Goal: Check status: Check status

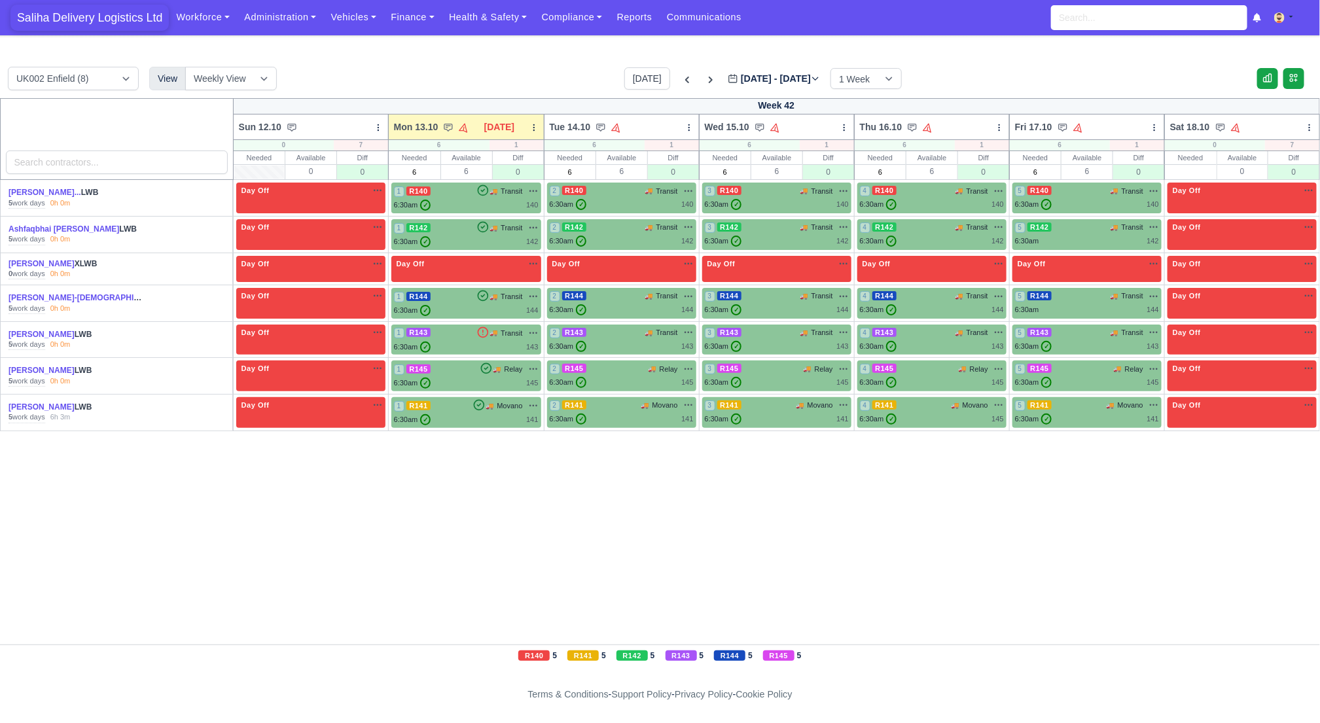
click at [89, 22] on span "Saliha Delivery Logistics Ltd" at bounding box center [89, 18] width 158 height 26
click at [357, 15] on link "Vehicles" at bounding box center [353, 18] width 60 height 26
click at [347, 18] on link "Vehicles" at bounding box center [353, 18] width 60 height 26
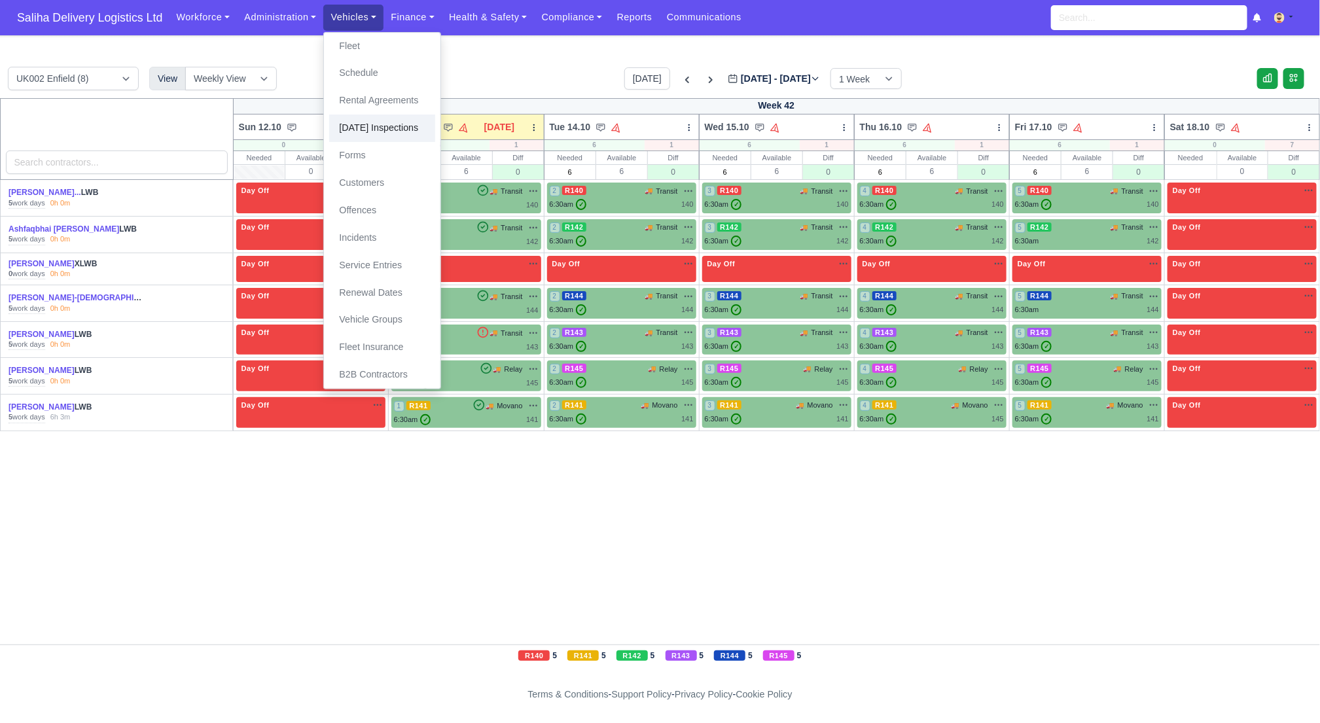
click at [361, 133] on link "[DATE] Inspections" at bounding box center [382, 127] width 106 height 27
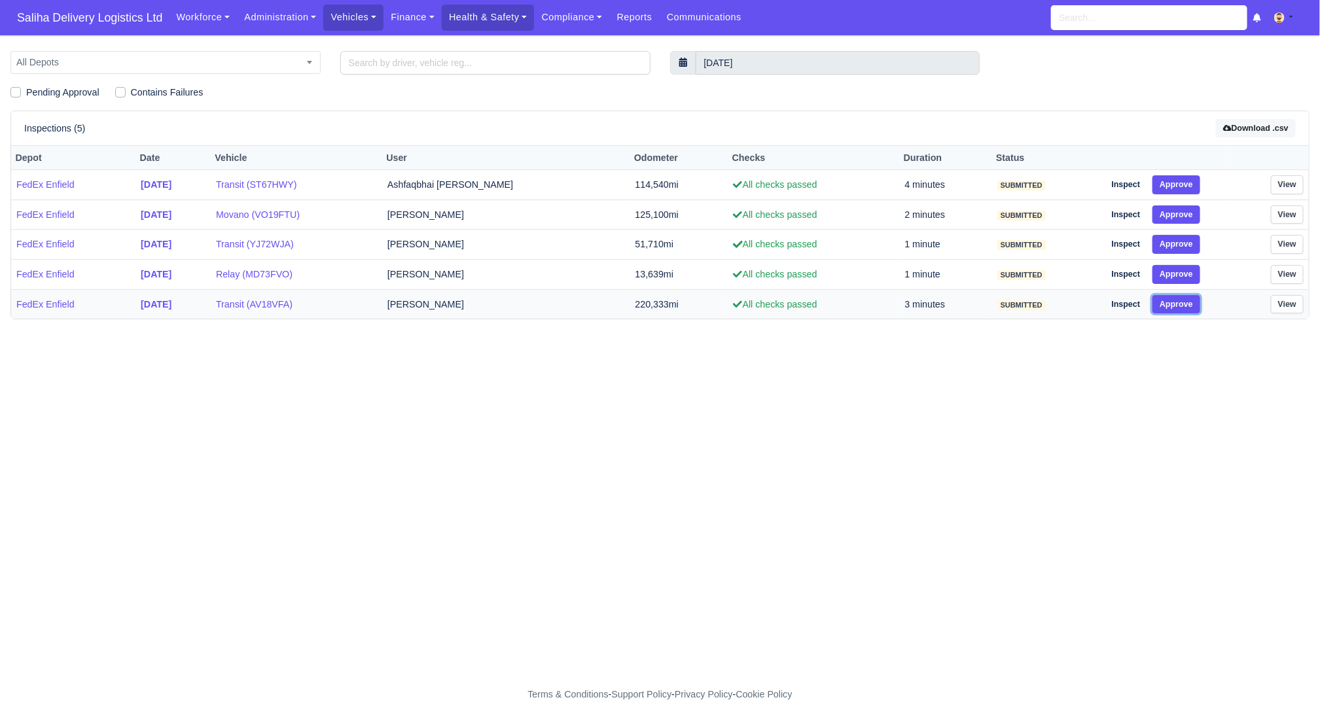
click at [1159, 300] on button "Approve" at bounding box center [1176, 304] width 48 height 19
click at [1172, 274] on button "Approve" at bounding box center [1176, 274] width 48 height 19
click at [1168, 244] on button "Approve" at bounding box center [1176, 244] width 48 height 19
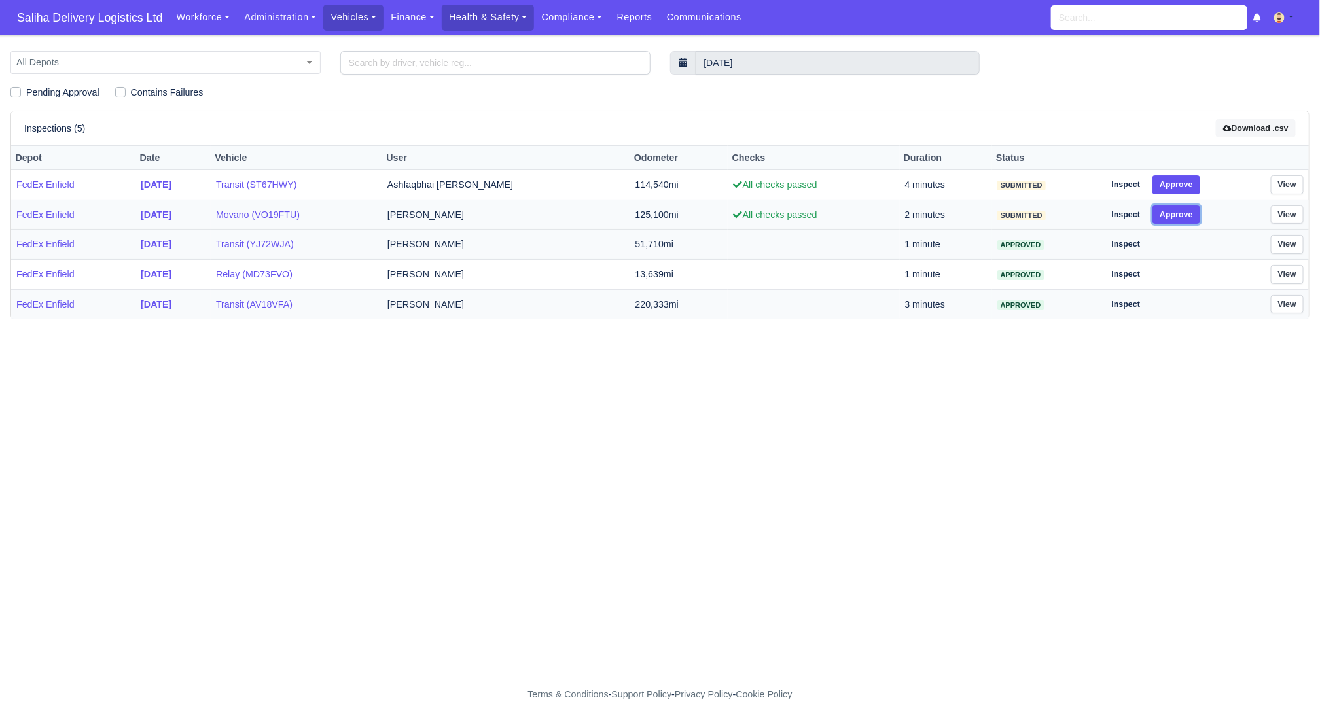
drag, startPoint x: 1168, startPoint y: 213, endPoint x: 1167, endPoint y: 190, distance: 22.9
click at [1168, 213] on button "Approve" at bounding box center [1176, 214] width 48 height 19
click at [1166, 183] on button "Approve" at bounding box center [1176, 184] width 48 height 19
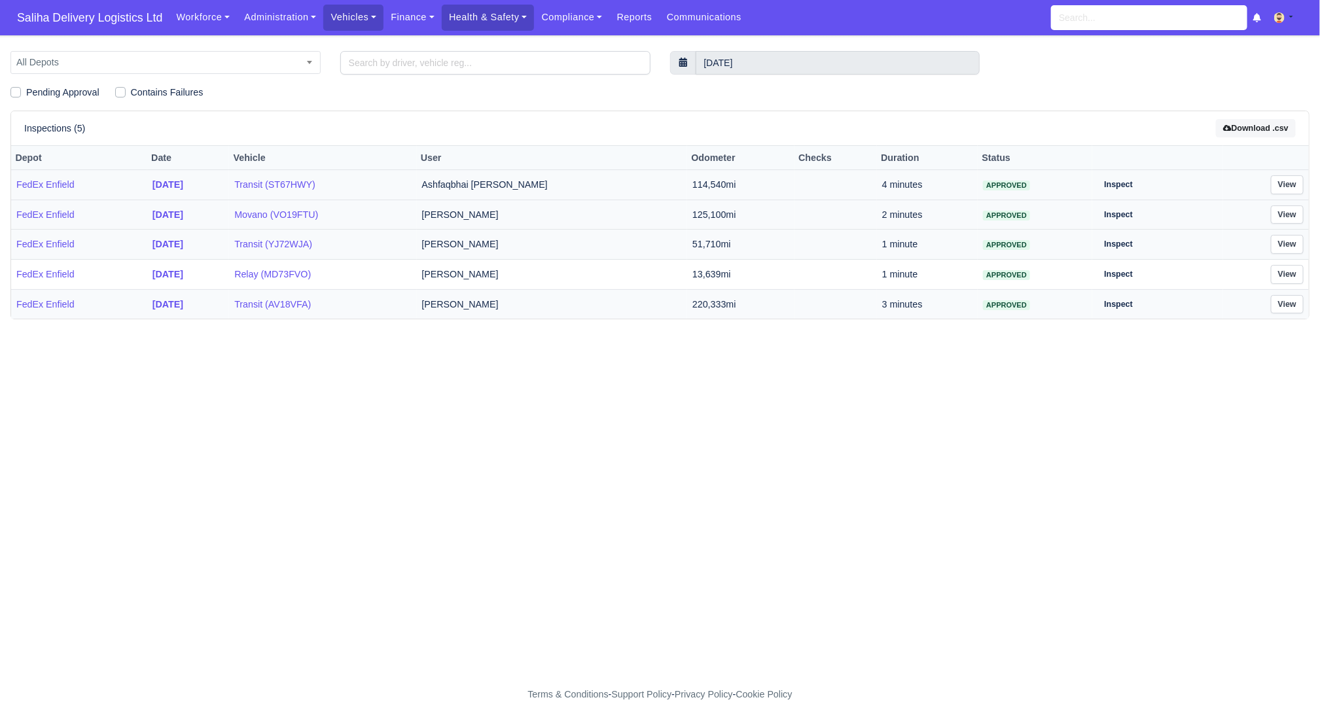
click at [522, 304] on td "[PERSON_NAME]" at bounding box center [552, 303] width 271 height 29
click at [1297, 295] on link "View" at bounding box center [1287, 304] width 33 height 19
click at [1288, 276] on link "View" at bounding box center [1287, 274] width 33 height 19
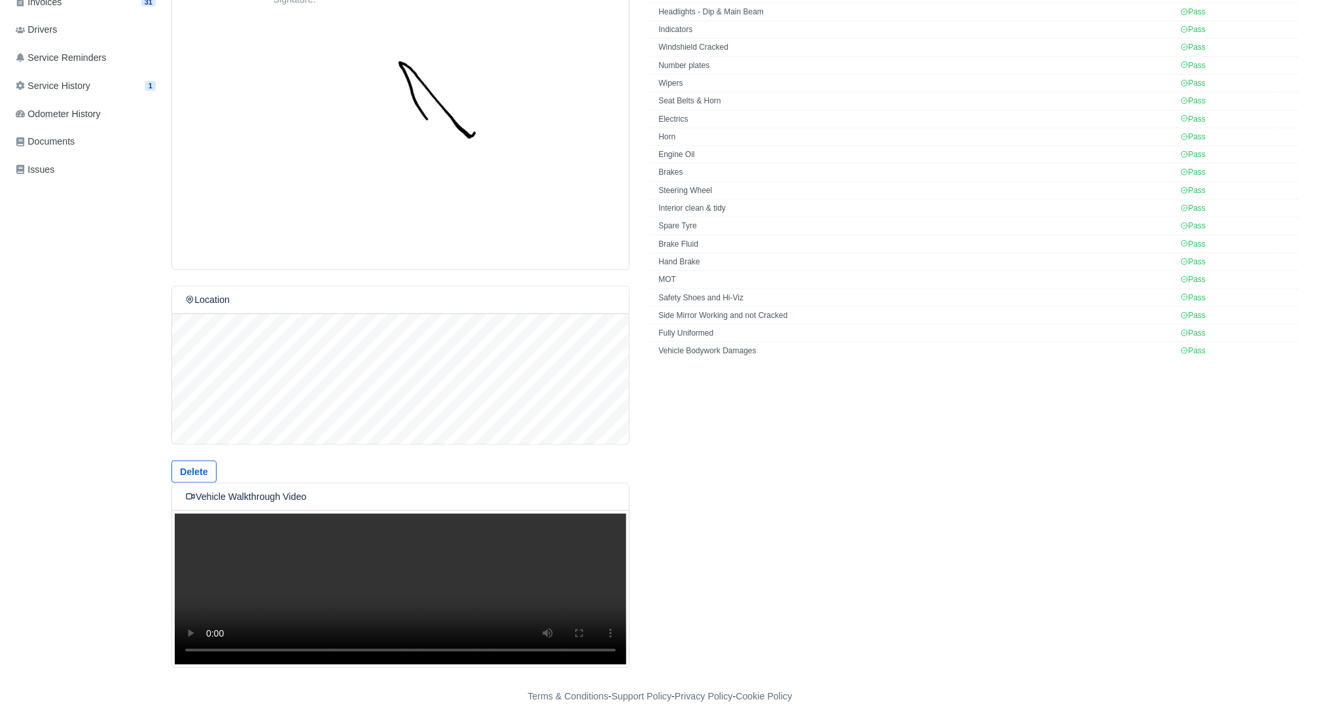
scroll to position [65, 0]
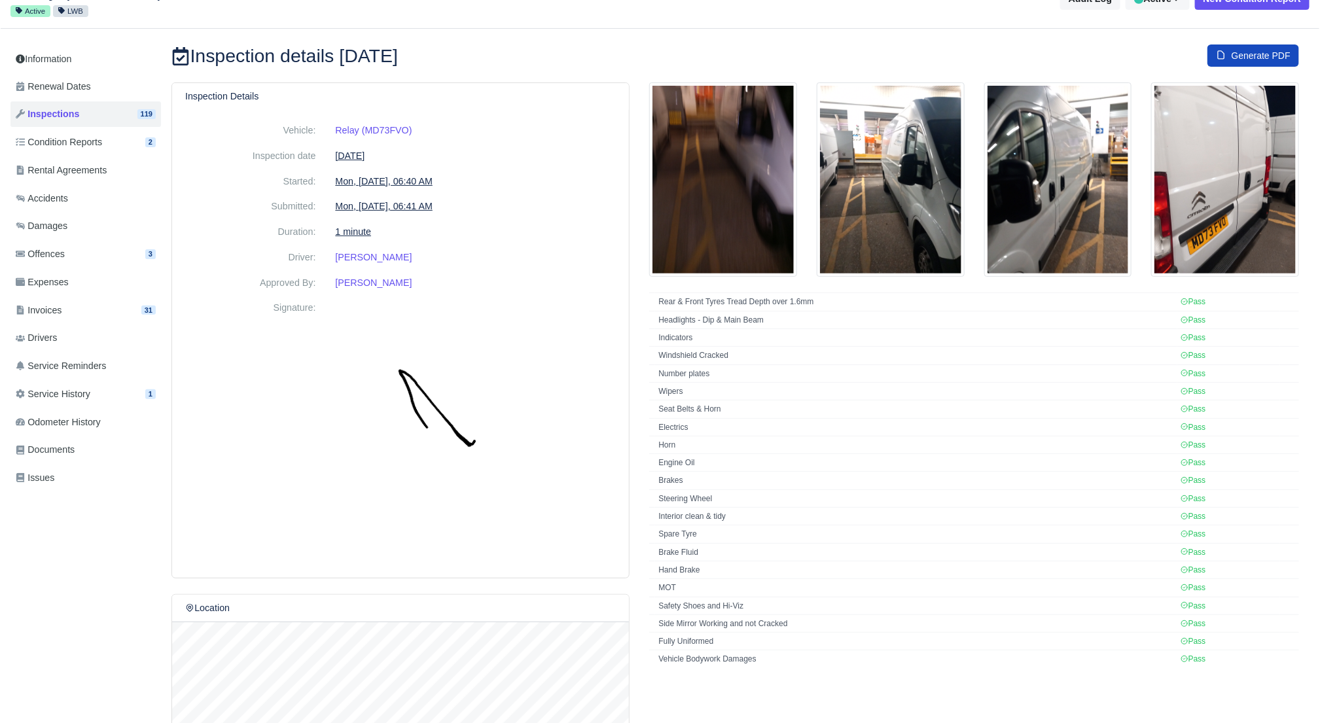
click at [1188, 183] on img at bounding box center [1225, 179] width 148 height 195
click at [1100, 184] on img at bounding box center [1058, 179] width 148 height 195
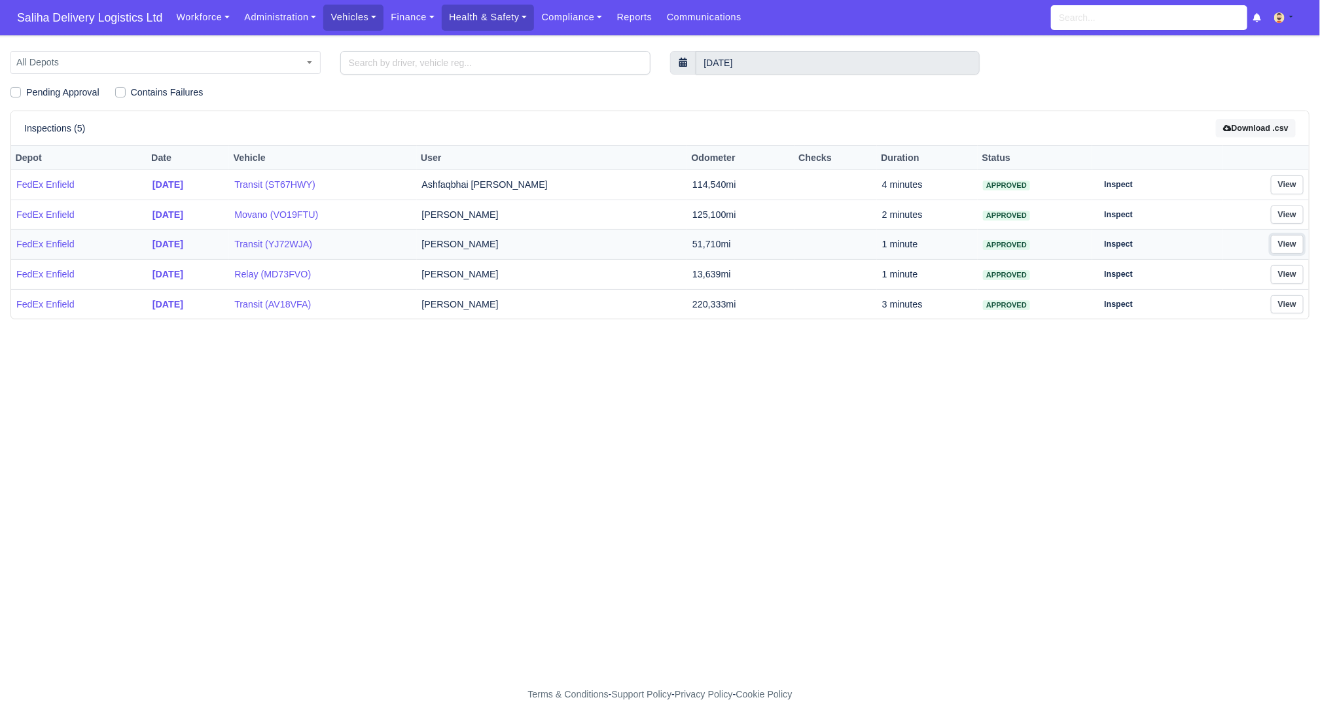
click at [1299, 239] on link "View" at bounding box center [1287, 244] width 33 height 19
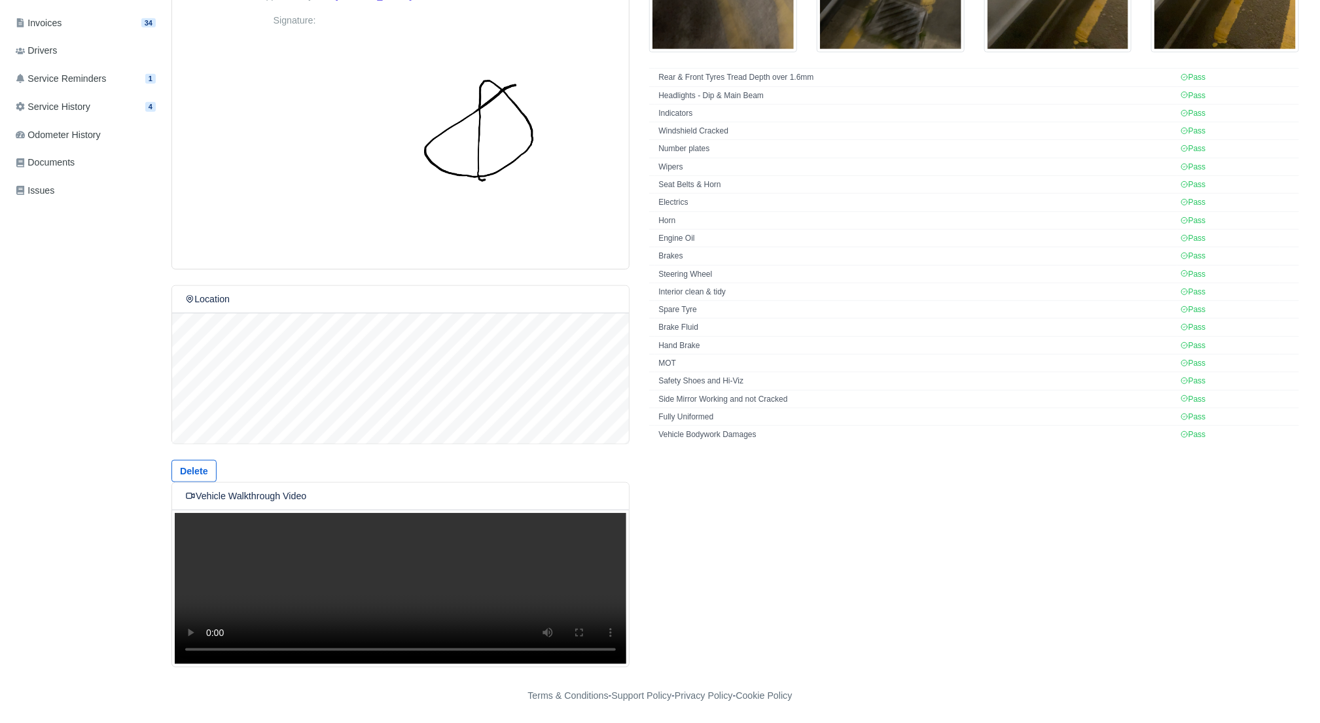
scroll to position [41, 0]
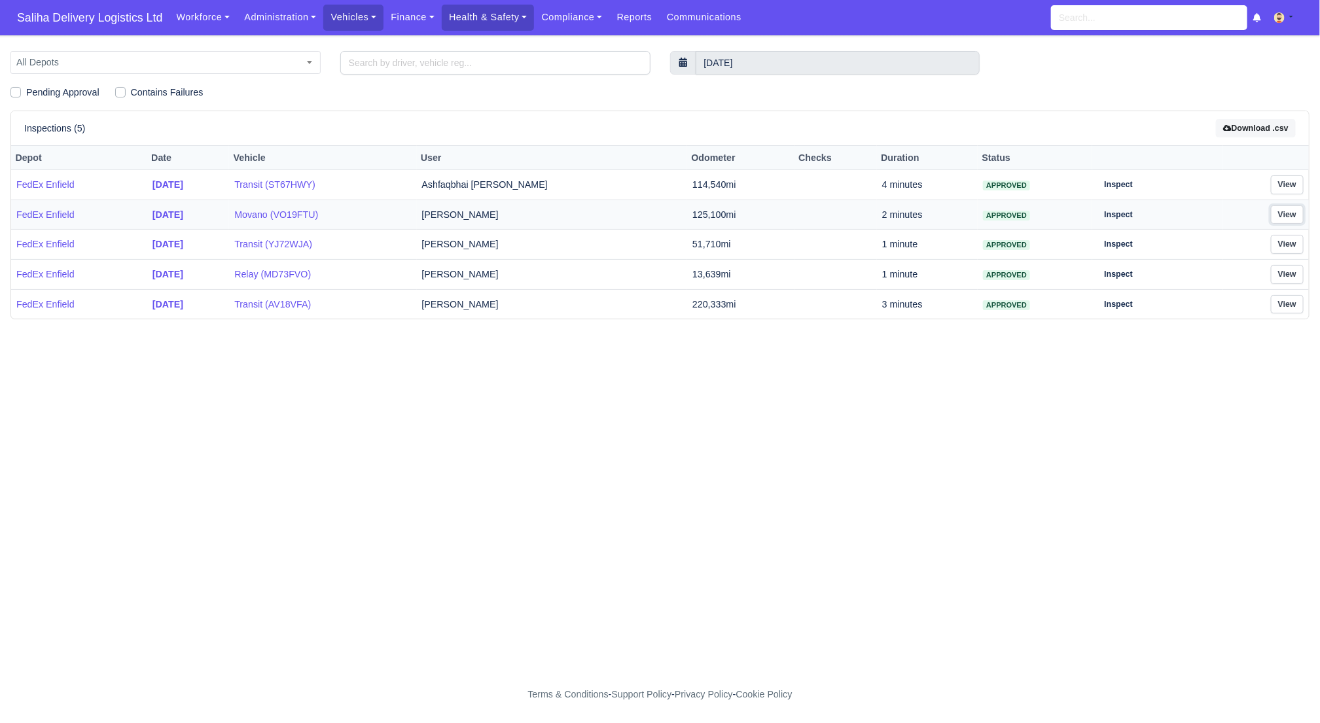
click at [1302, 213] on link "View" at bounding box center [1287, 214] width 33 height 19
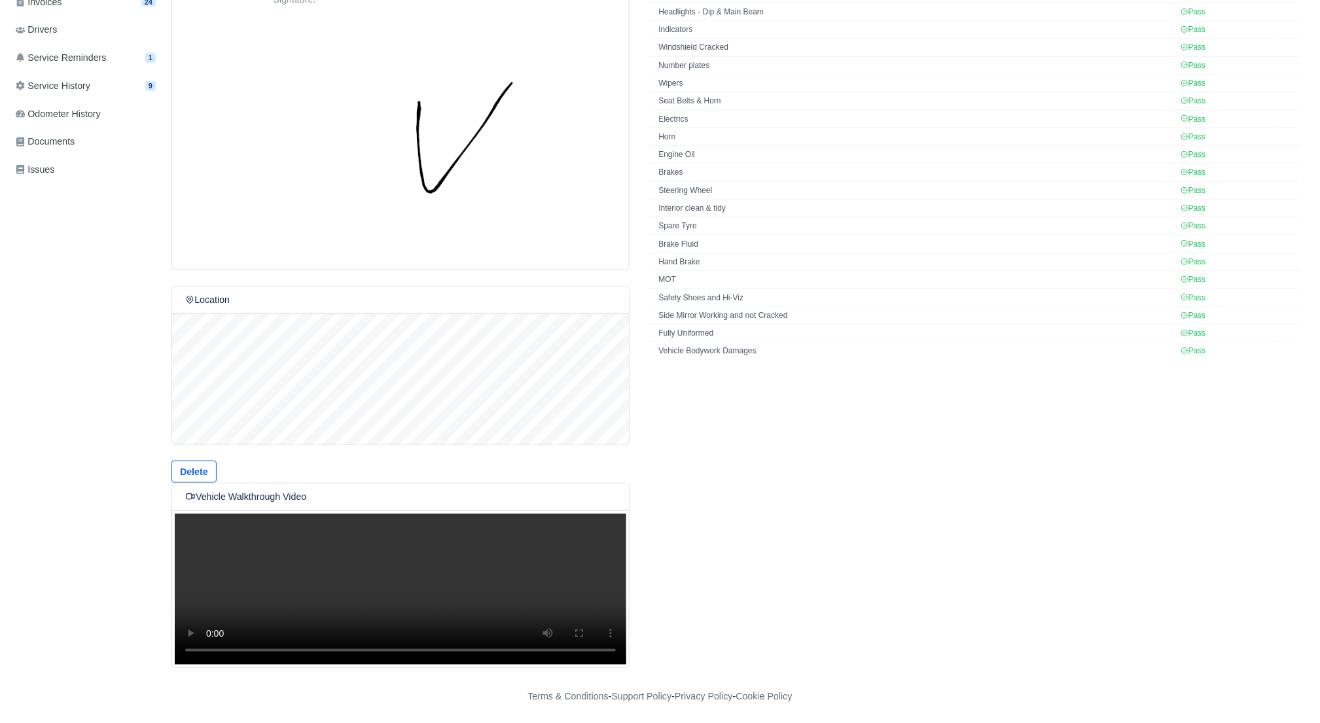
scroll to position [65, 0]
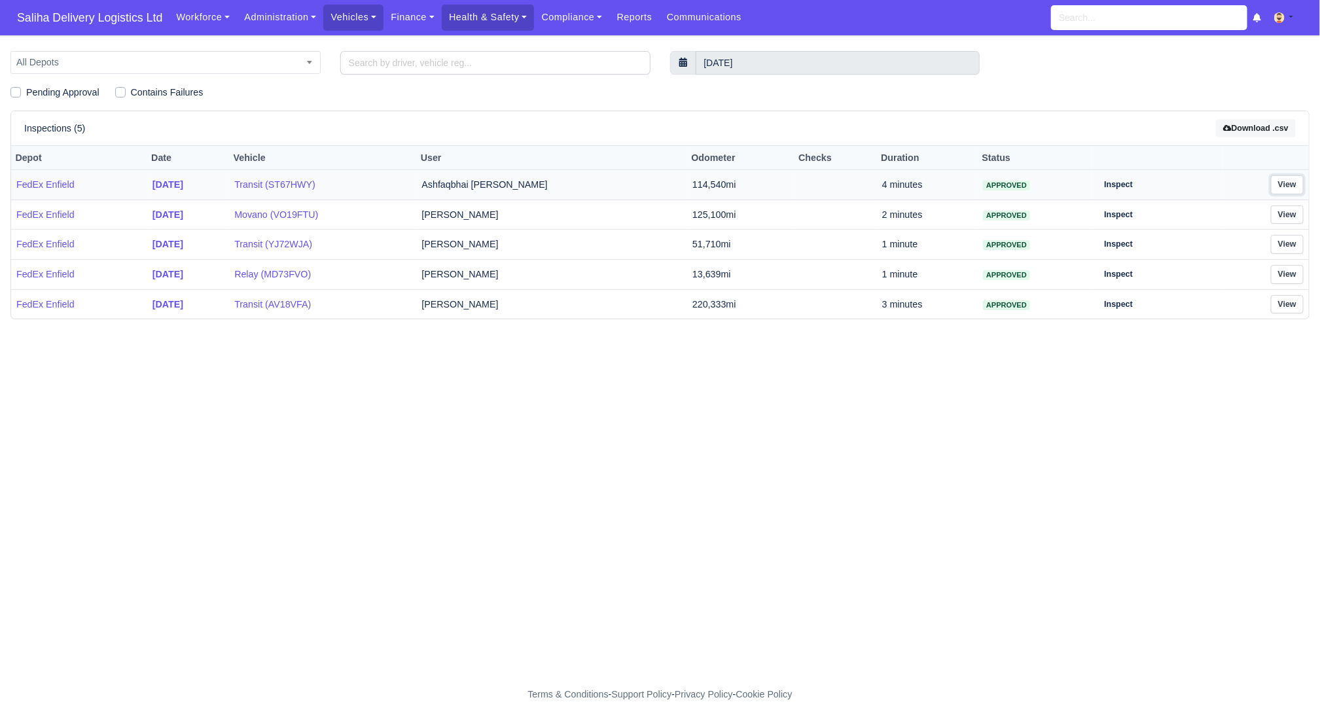
click at [1294, 183] on link "View" at bounding box center [1287, 184] width 33 height 19
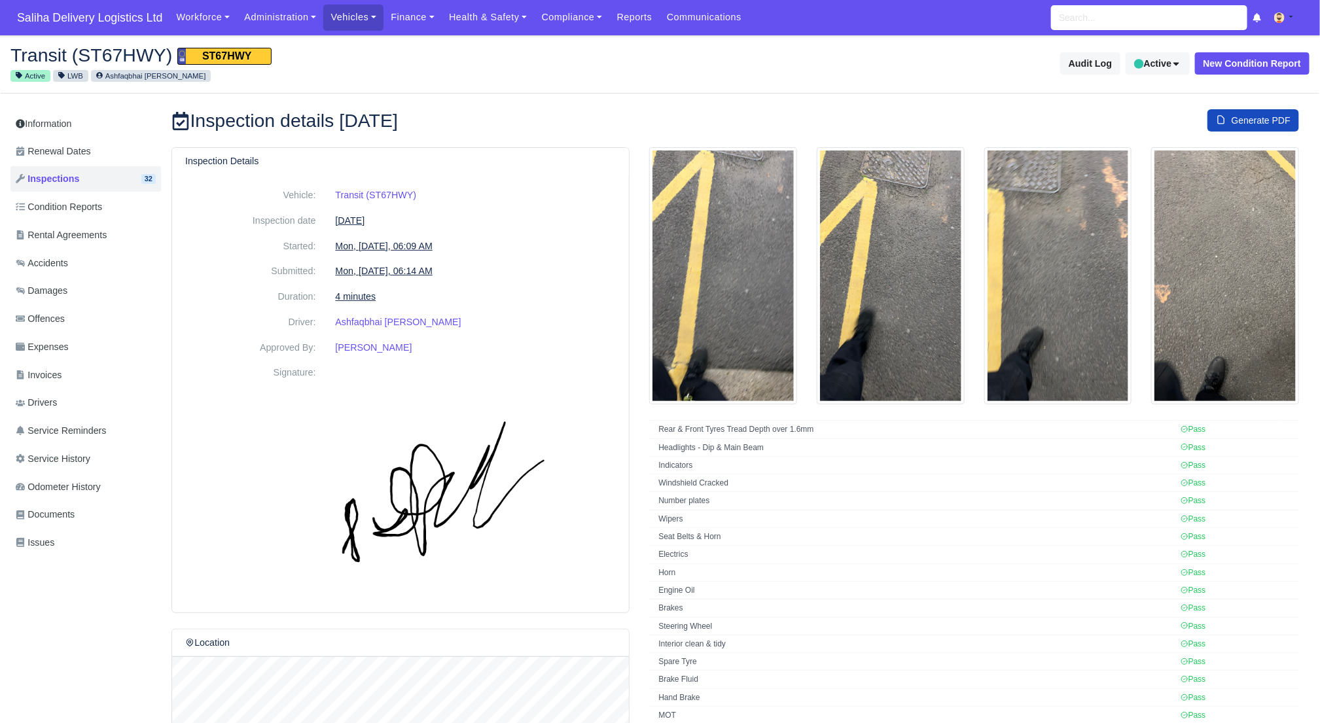
scroll to position [158, 0]
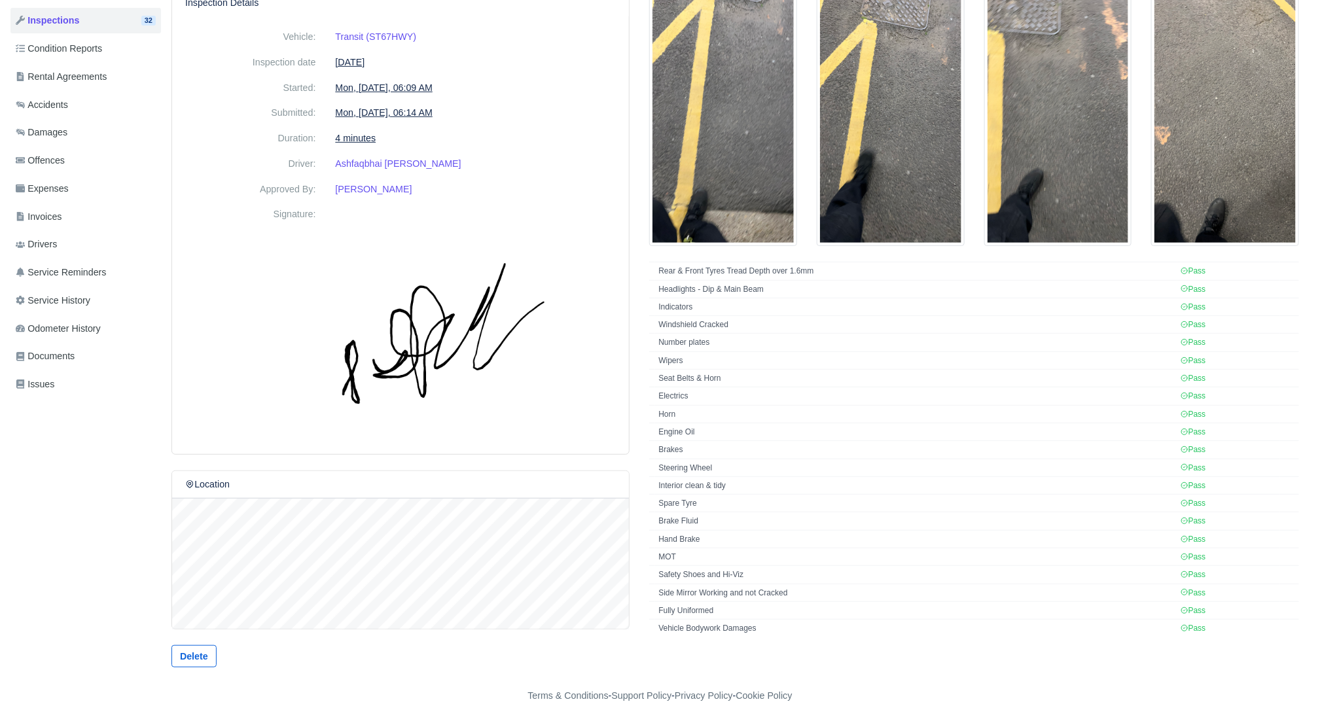
click at [758, 171] on img at bounding box center [723, 117] width 148 height 257
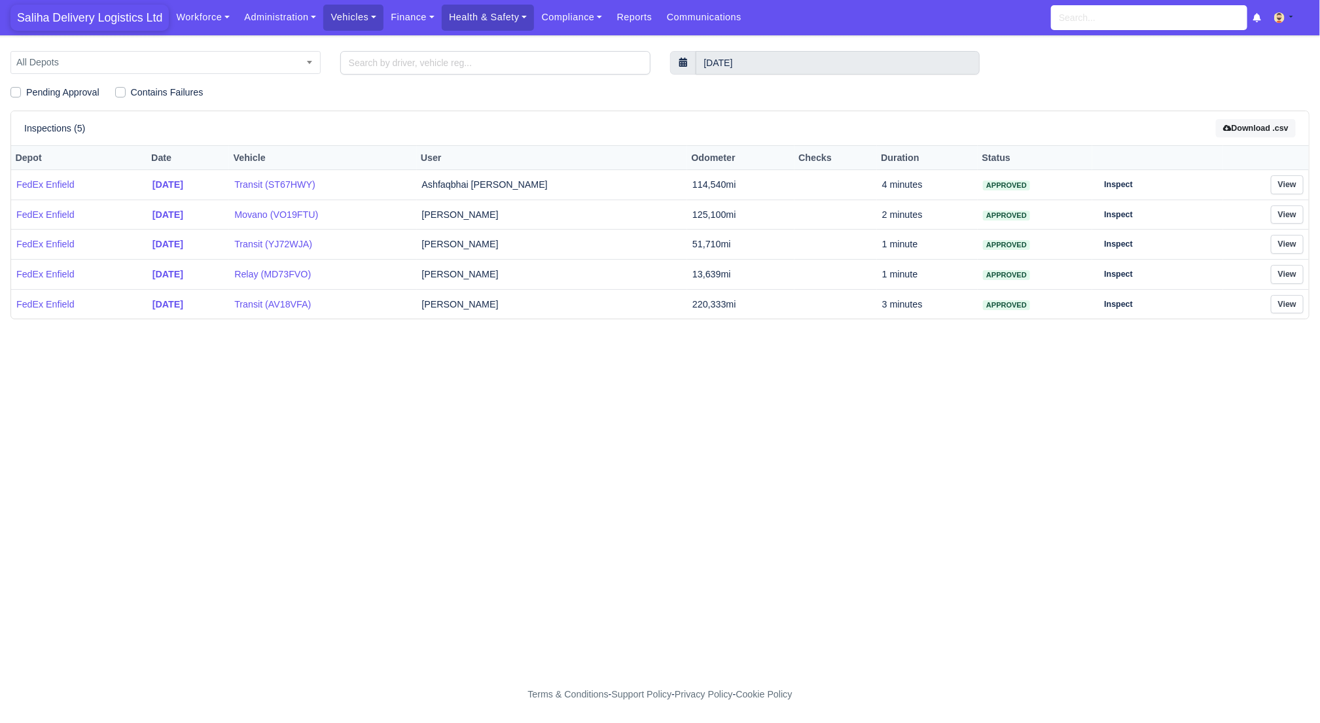
click at [116, 14] on span "Saliha Delivery Logistics Ltd" at bounding box center [89, 18] width 158 height 26
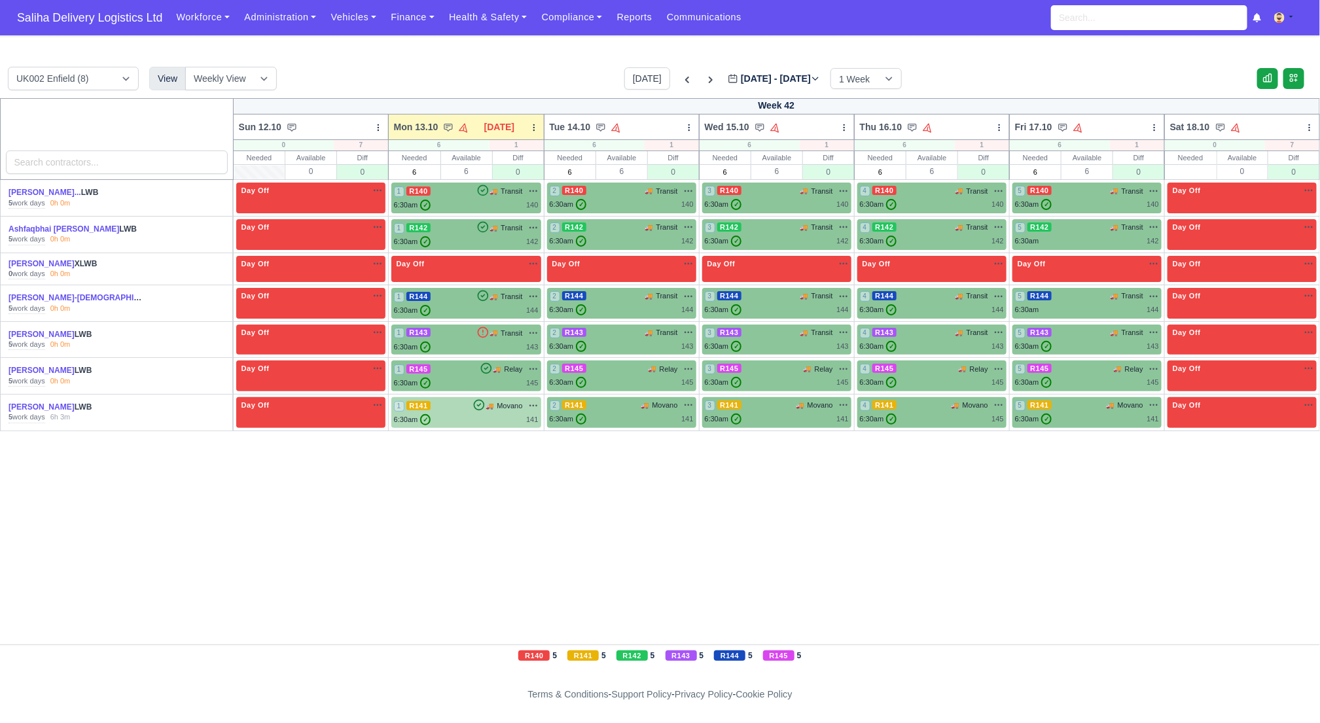
click at [460, 414] on div "6:30am ✓ 141" at bounding box center [466, 419] width 145 height 11
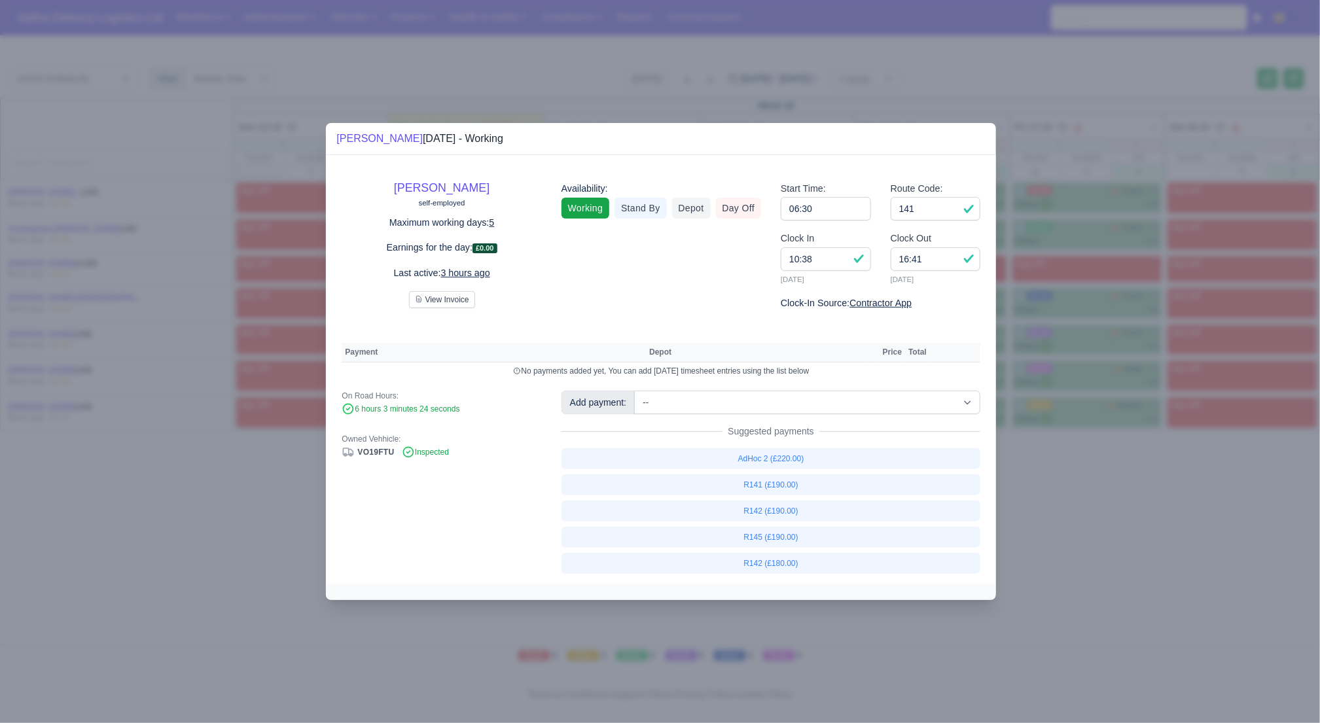
drag, startPoint x: 1150, startPoint y: 427, endPoint x: 988, endPoint y: 421, distance: 162.4
click at [1148, 427] on div at bounding box center [660, 361] width 1320 height 723
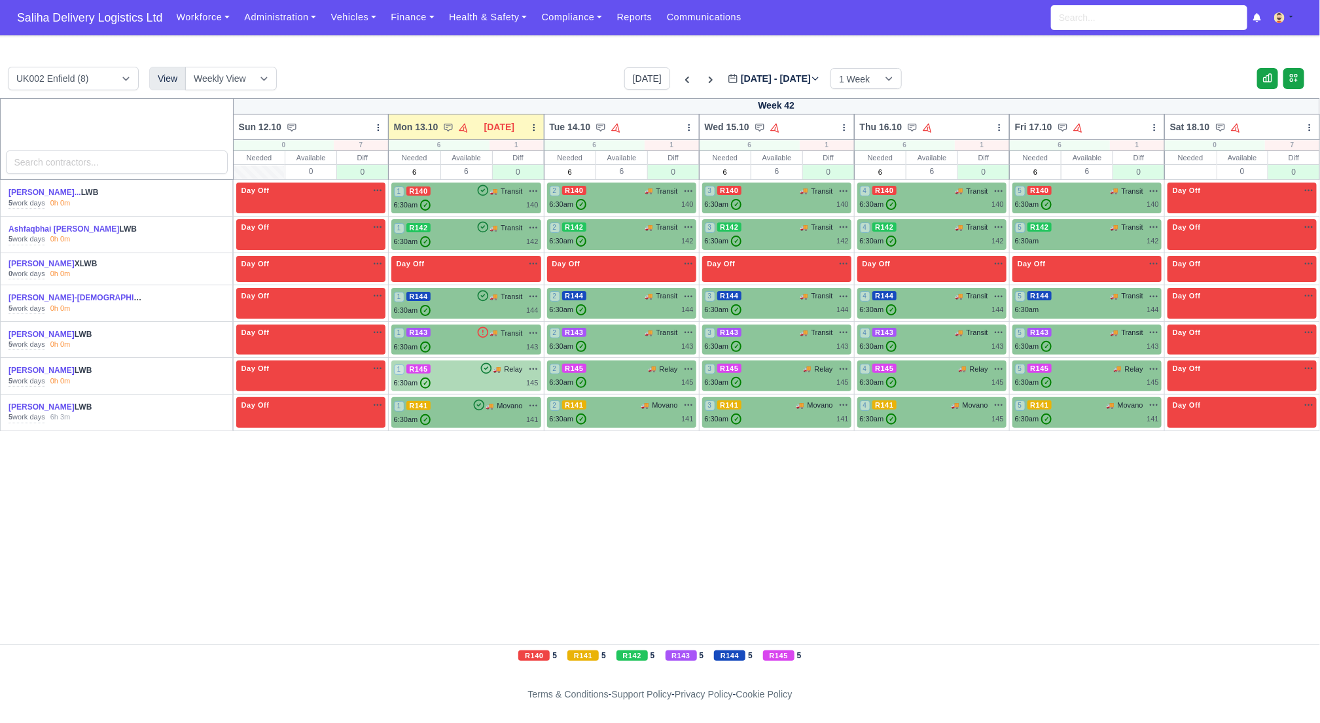
click at [468, 376] on div "1 R145 🚚 Relay" at bounding box center [466, 376] width 145 height 26
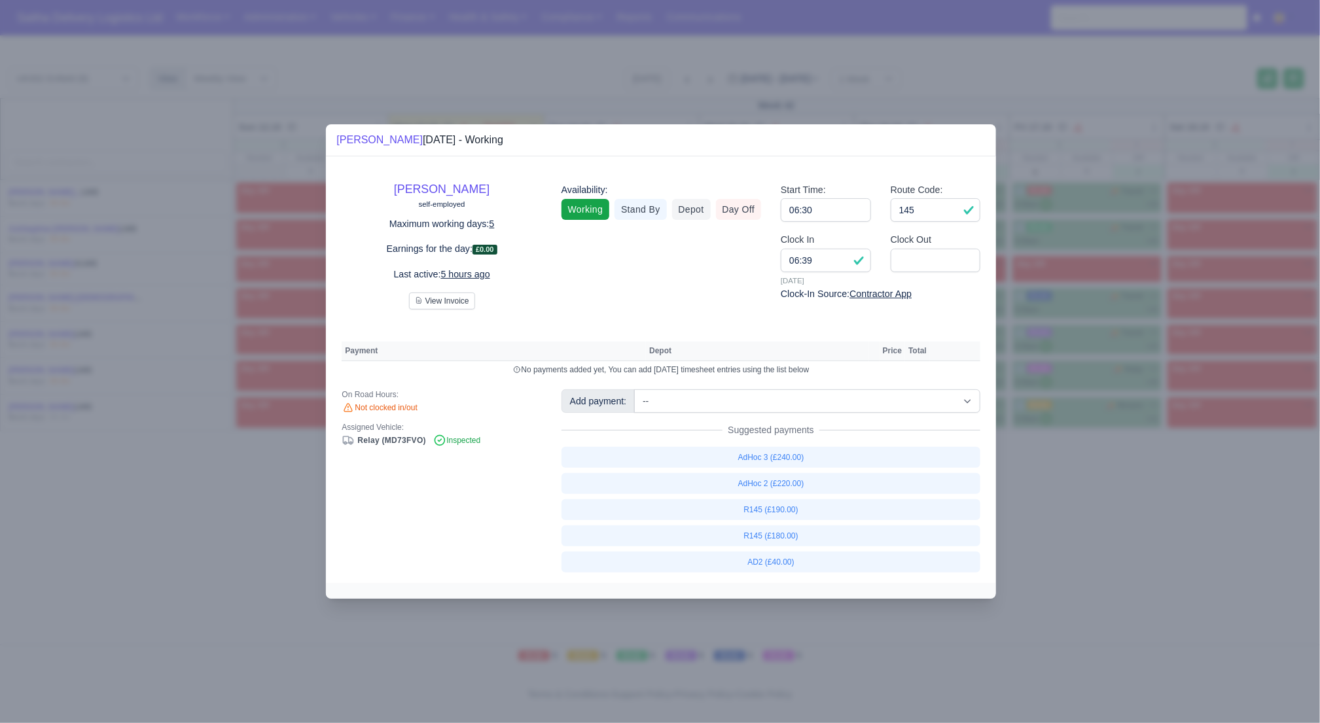
drag, startPoint x: 1116, startPoint y: 459, endPoint x: 879, endPoint y: 412, distance: 241.5
click at [1116, 459] on div at bounding box center [660, 361] width 1320 height 723
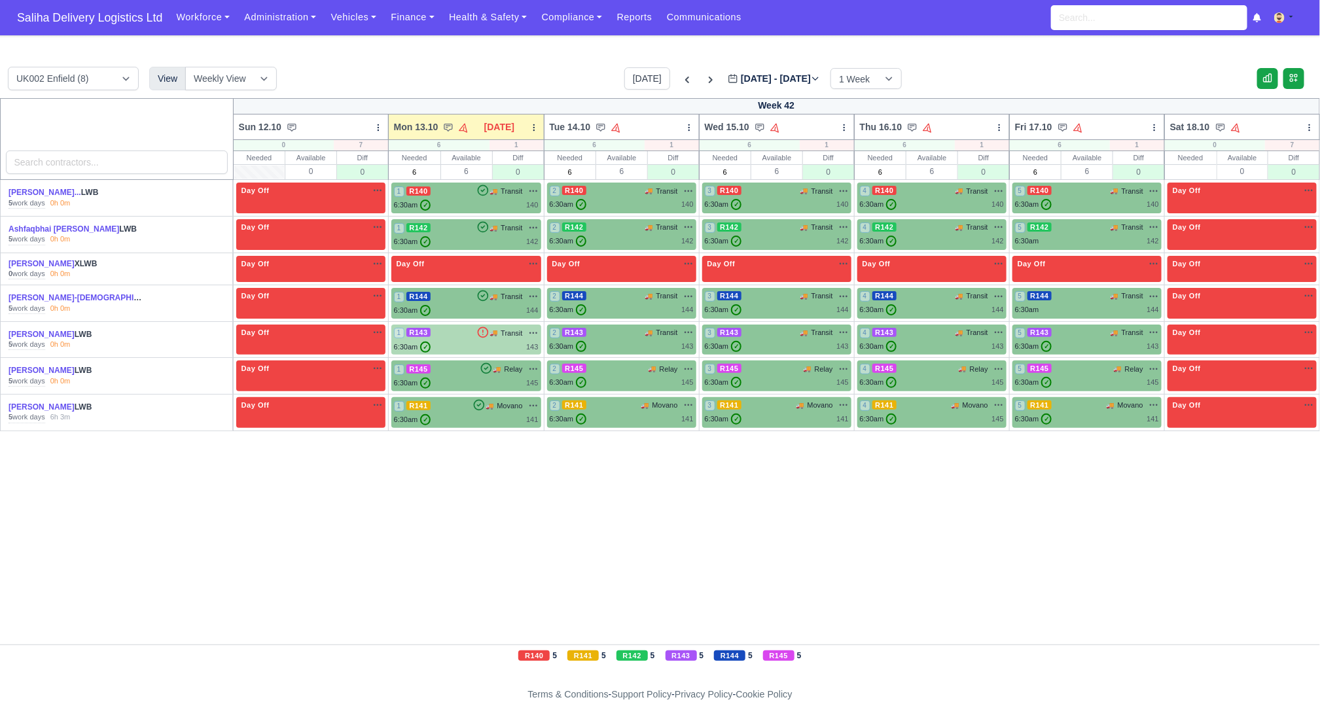
click at [438, 328] on div "1 R143 🚚 Transit" at bounding box center [466, 333] width 145 height 12
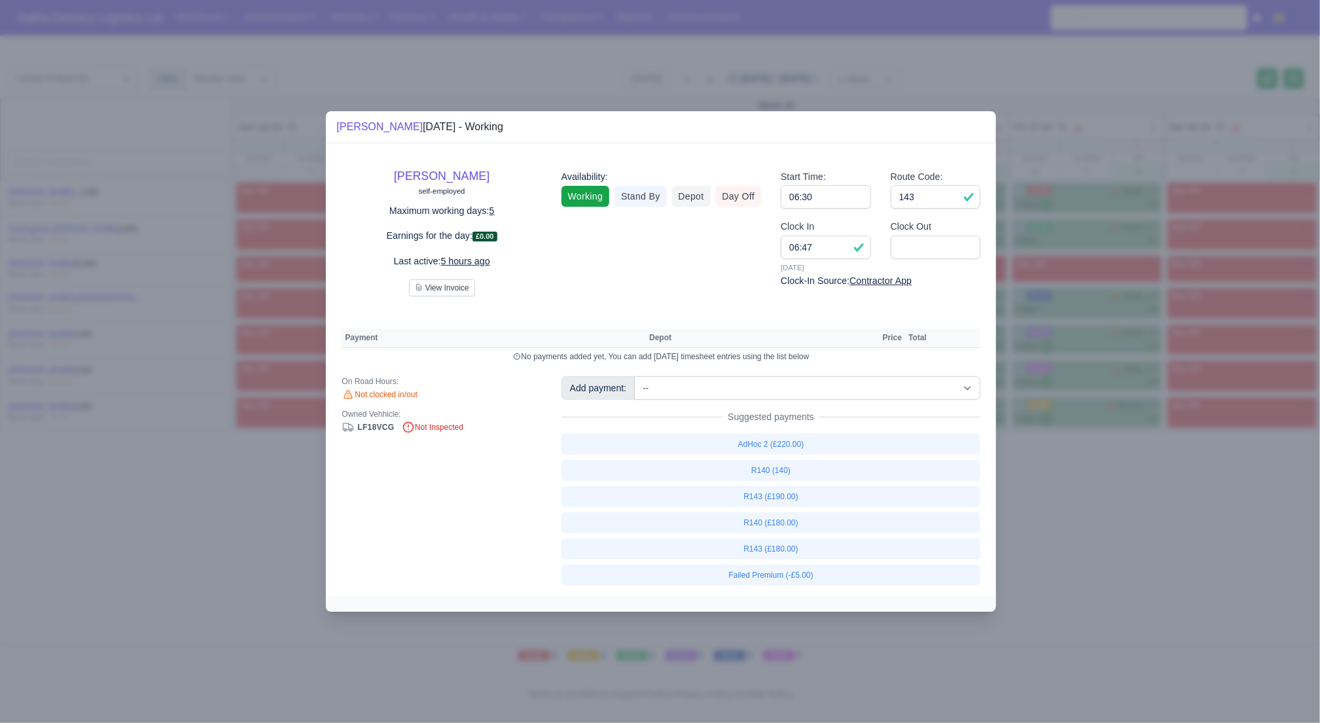
drag, startPoint x: 1097, startPoint y: 463, endPoint x: 915, endPoint y: 400, distance: 192.8
click at [1097, 463] on div at bounding box center [660, 361] width 1320 height 723
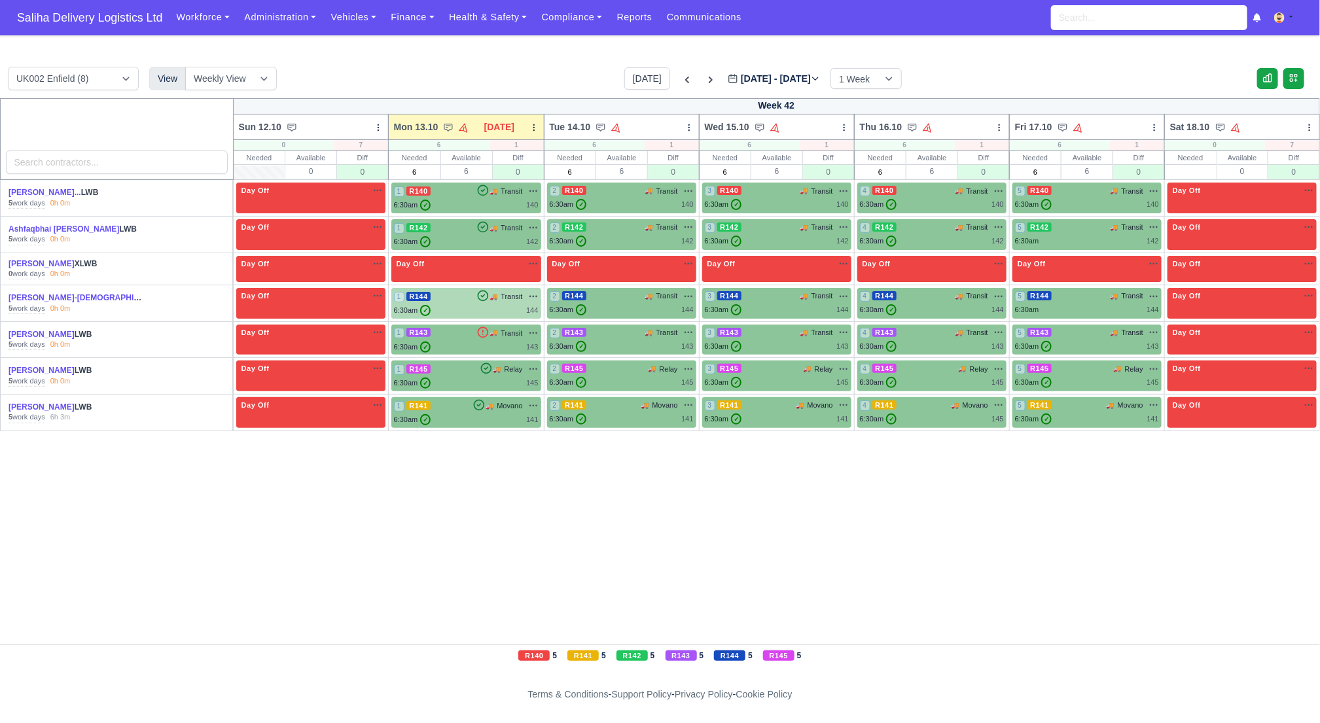
click at [466, 296] on div "1 R144 🚚 Transit" at bounding box center [466, 296] width 145 height 12
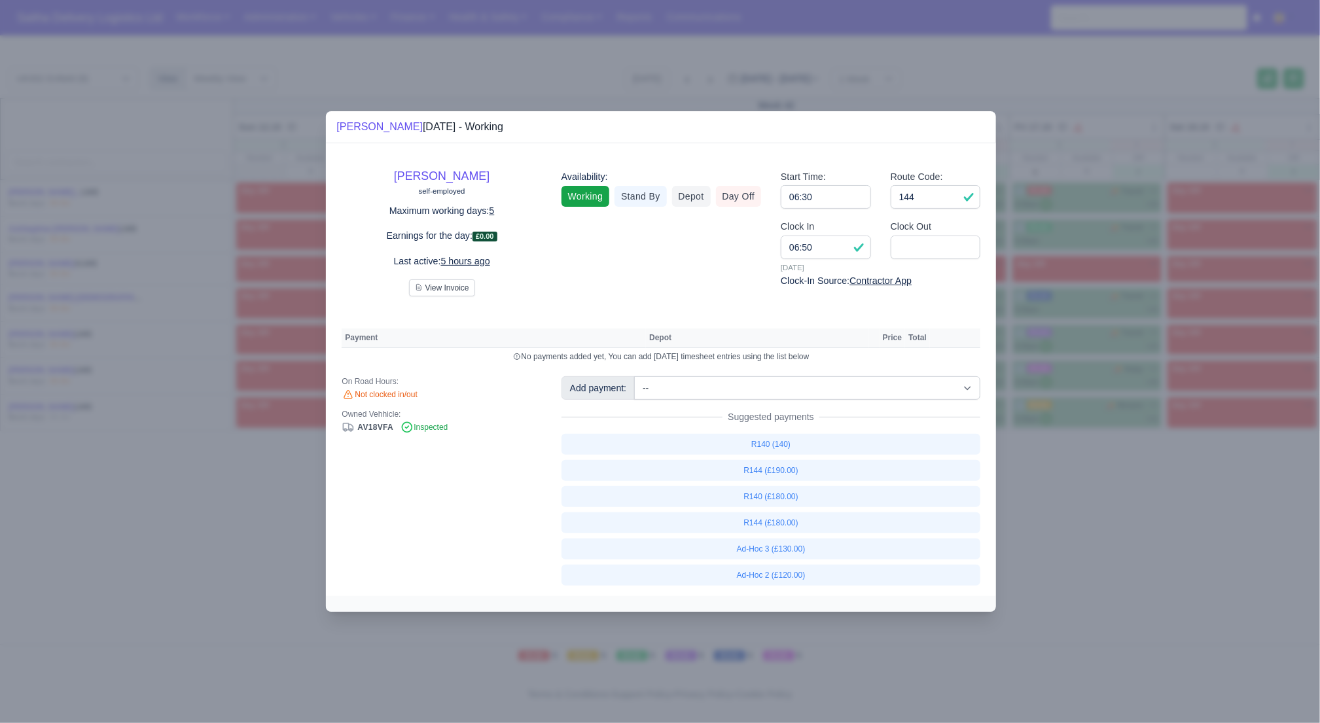
click at [1054, 474] on div at bounding box center [660, 361] width 1320 height 723
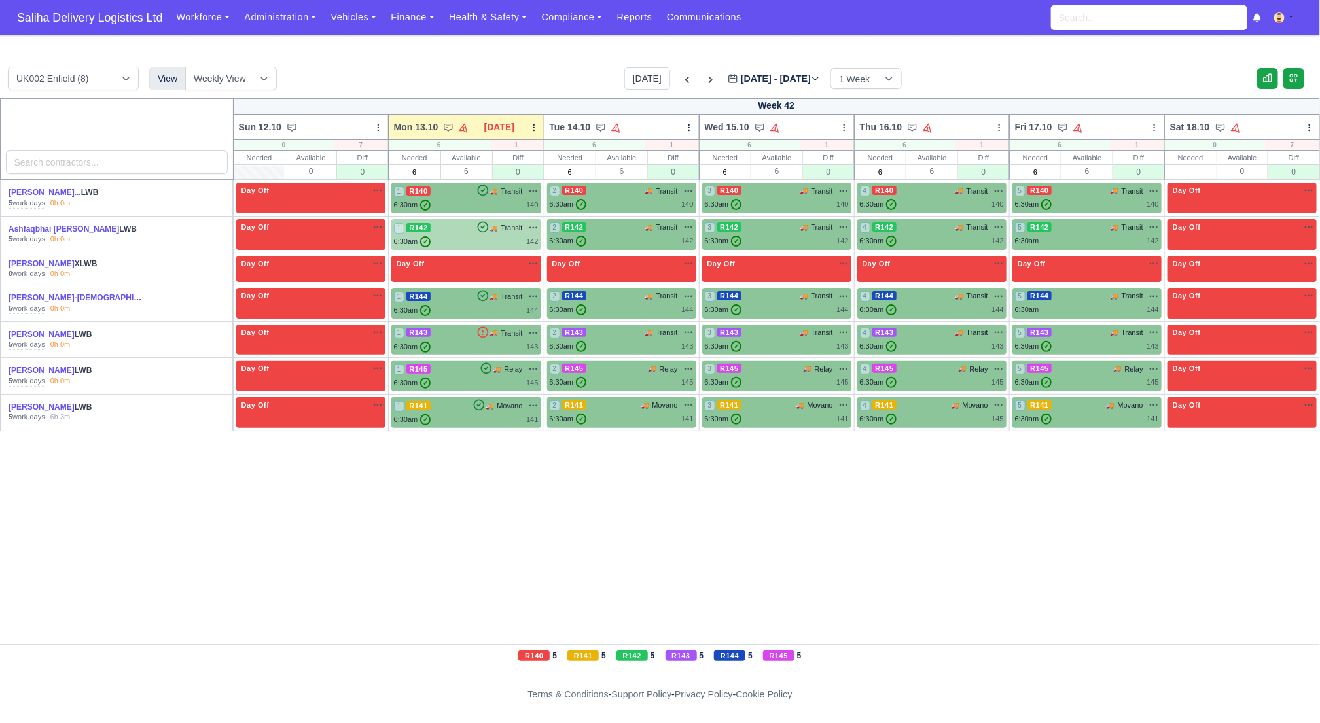
click at [453, 234] on div "1 R142 🚚 Transit" at bounding box center [466, 235] width 145 height 26
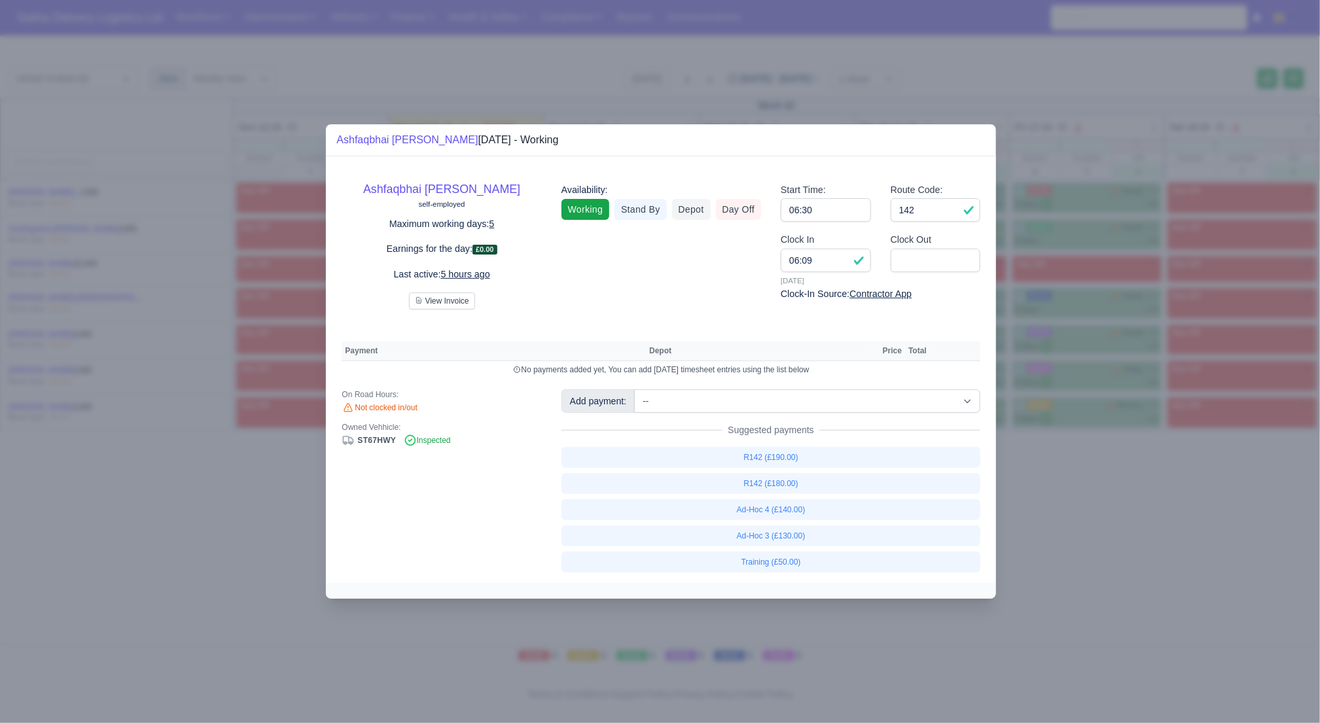
click at [1109, 444] on div at bounding box center [660, 361] width 1320 height 723
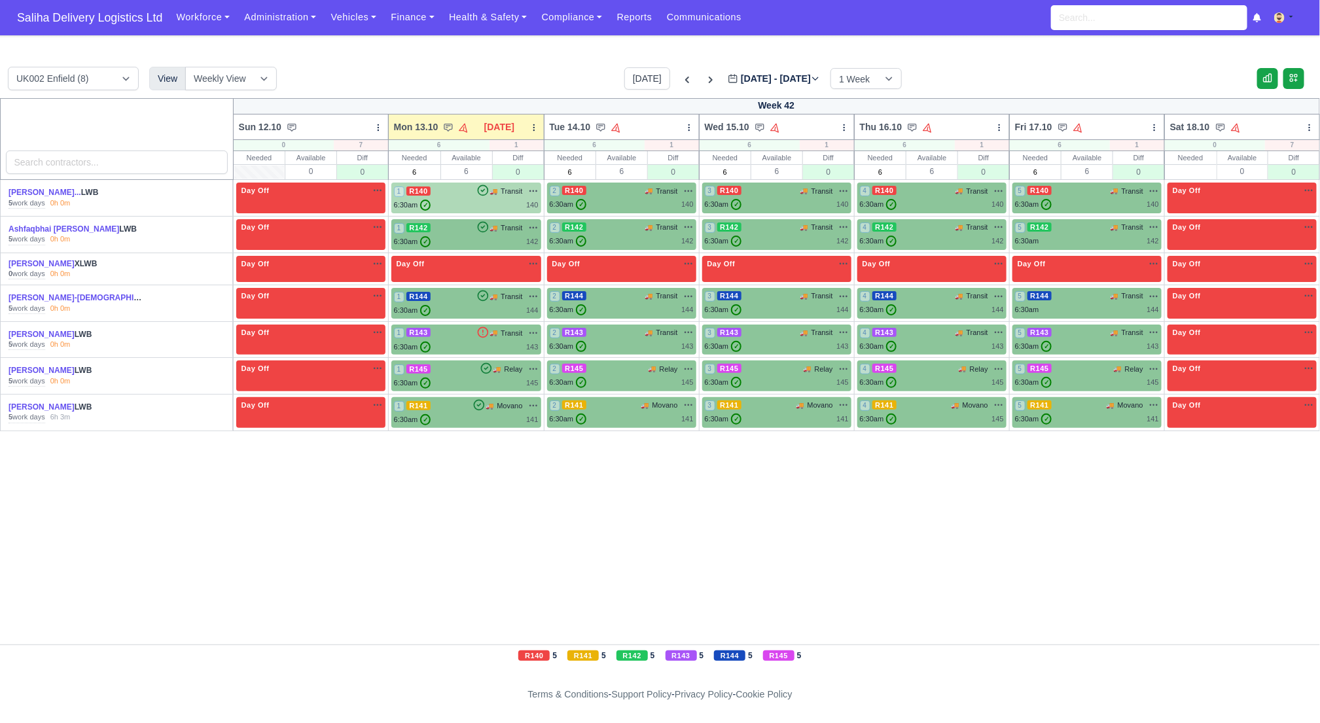
click at [466, 200] on div "6:30am ✓ 140" at bounding box center [466, 205] width 145 height 11
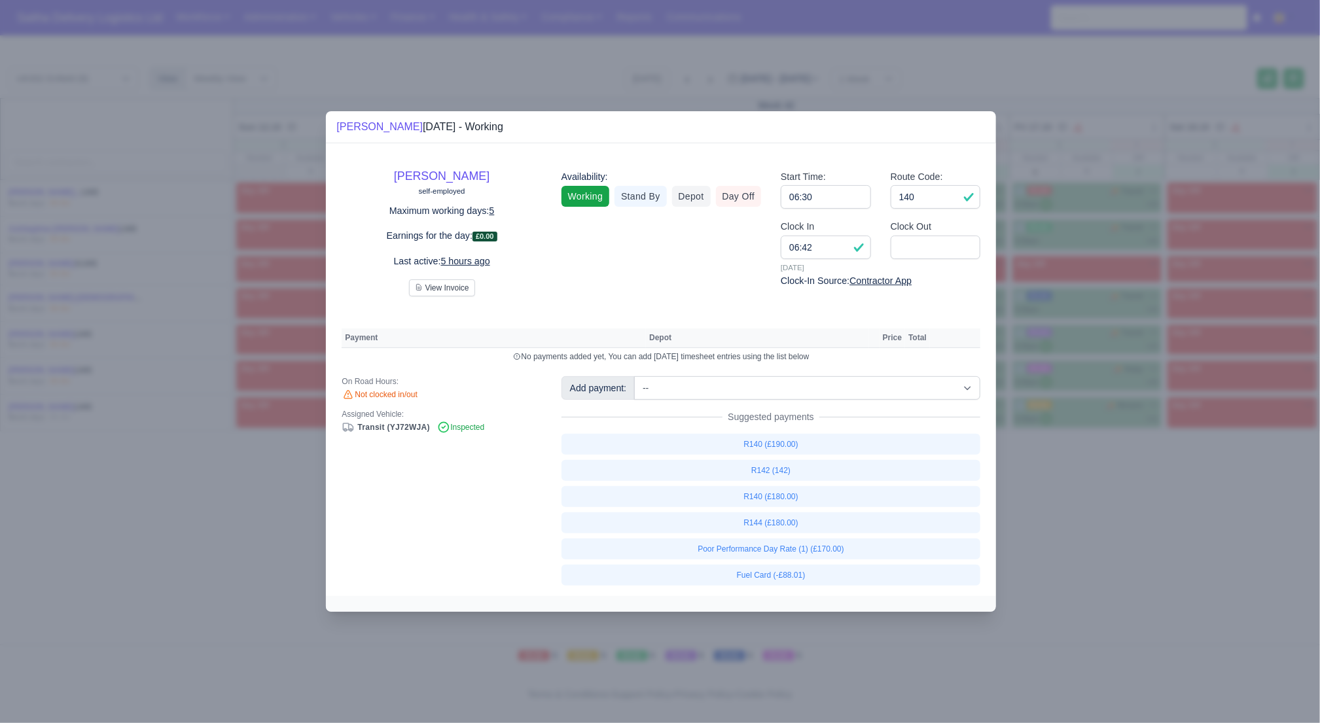
drag, startPoint x: 1148, startPoint y: 493, endPoint x: 1004, endPoint y: 340, distance: 210.1
click at [1148, 493] on div at bounding box center [660, 361] width 1320 height 723
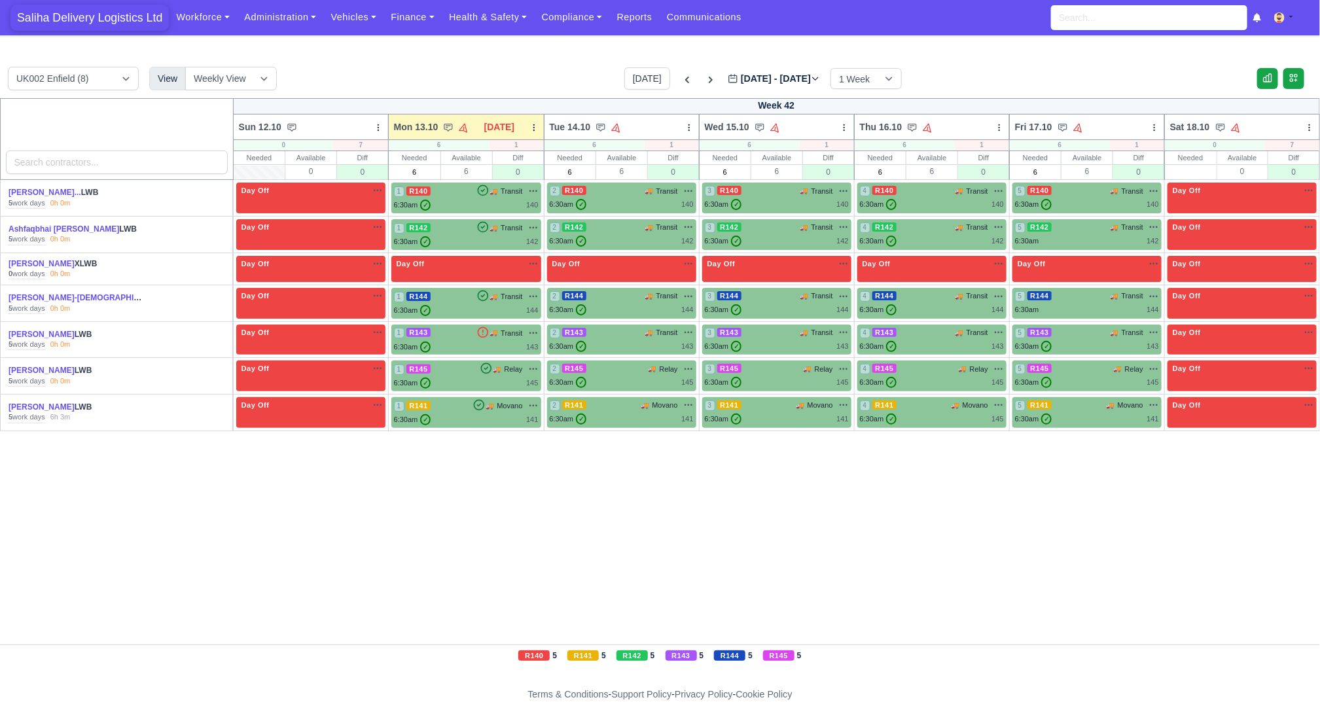
click at [117, 19] on span "Saliha Delivery Logistics Ltd" at bounding box center [89, 18] width 158 height 26
